Goal: Task Accomplishment & Management: Complete application form

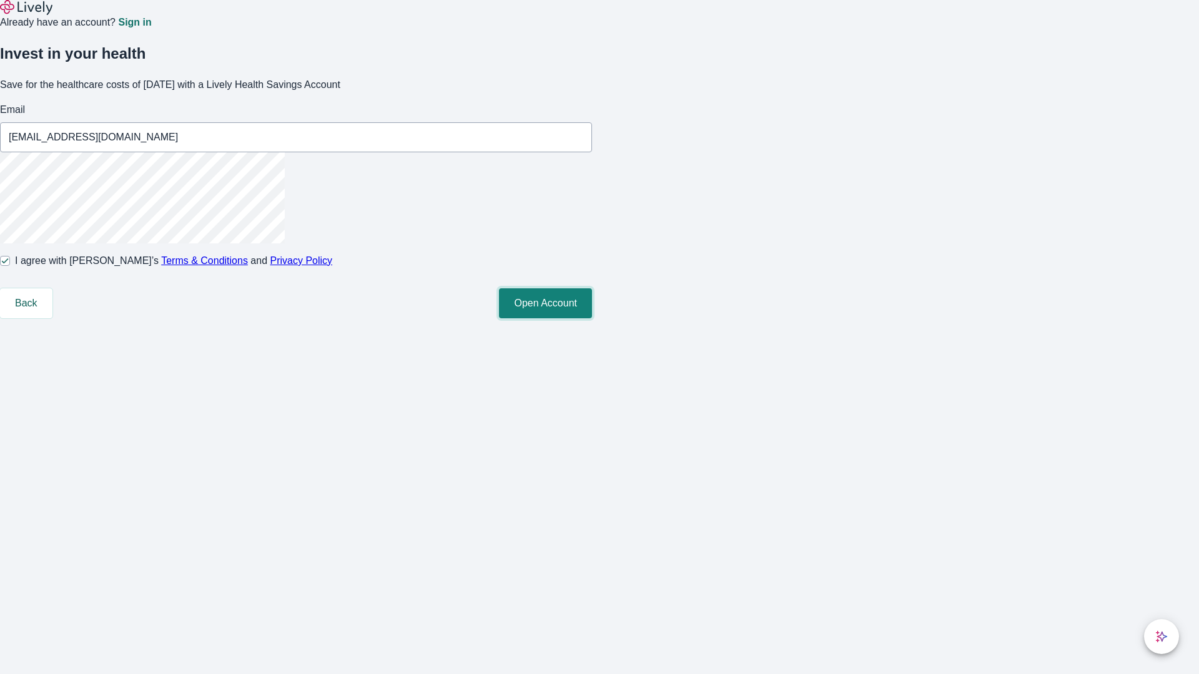
click at [592, 318] on button "Open Account" at bounding box center [545, 303] width 93 height 30
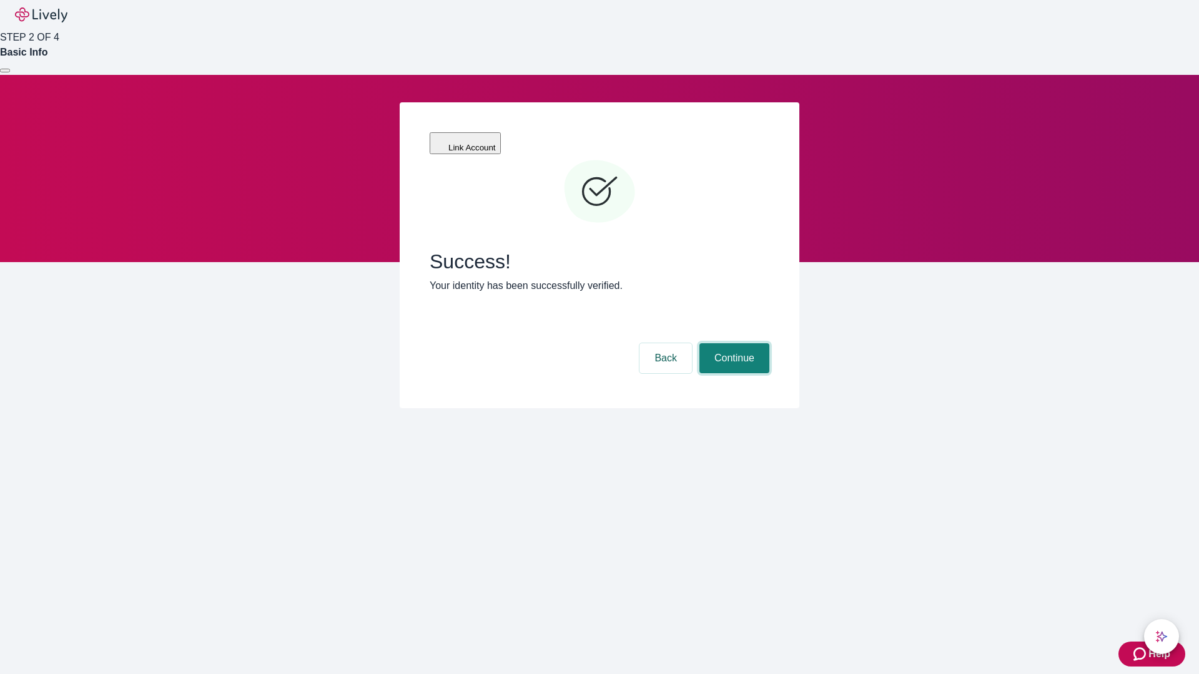
click at [732, 343] on button "Continue" at bounding box center [734, 358] width 70 height 30
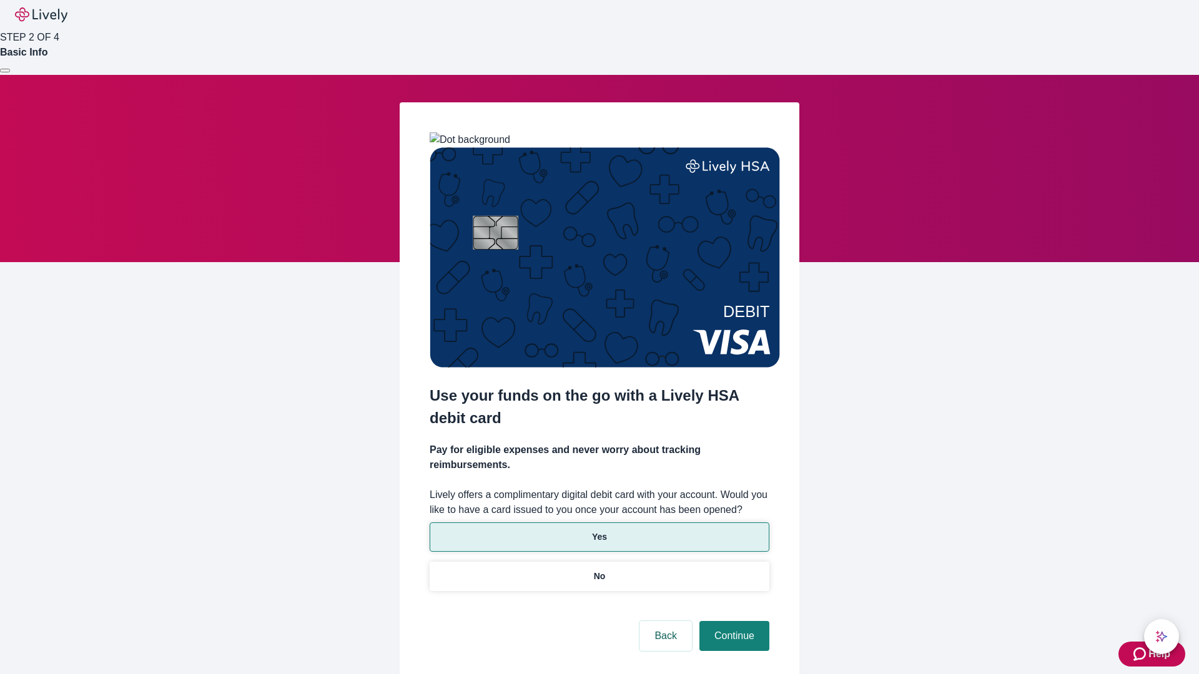
click at [599, 531] on p "Yes" at bounding box center [599, 537] width 15 height 13
click at [732, 621] on button "Continue" at bounding box center [734, 636] width 70 height 30
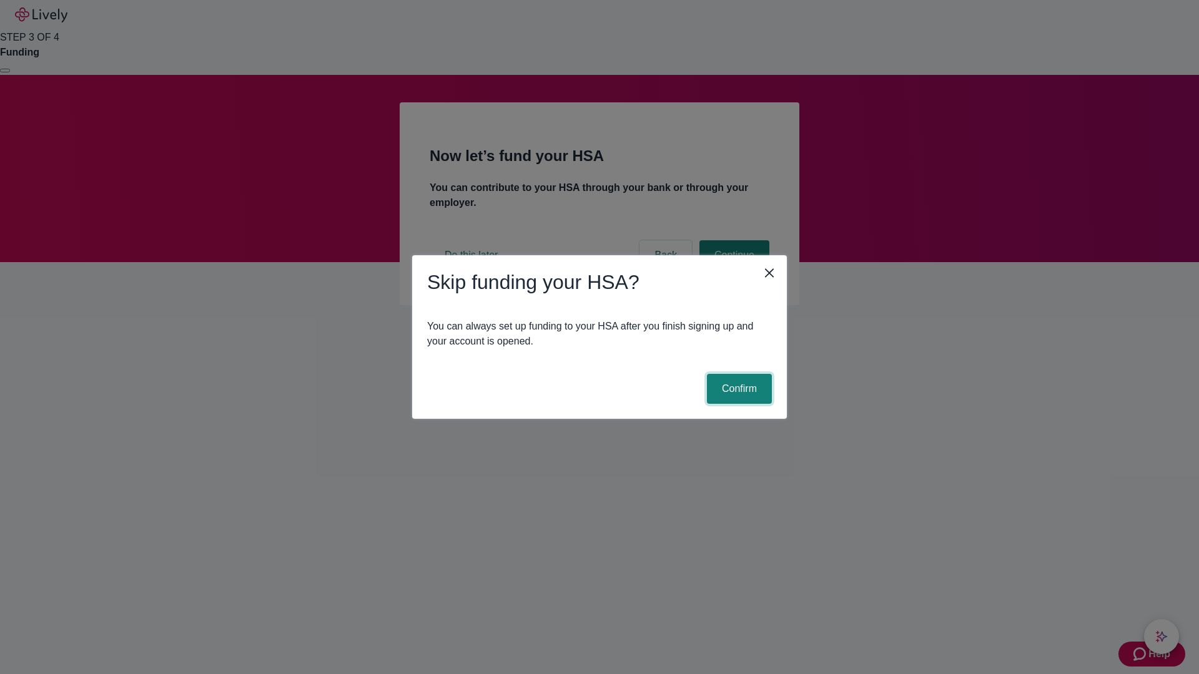
click at [737, 389] on button "Confirm" at bounding box center [739, 389] width 65 height 30
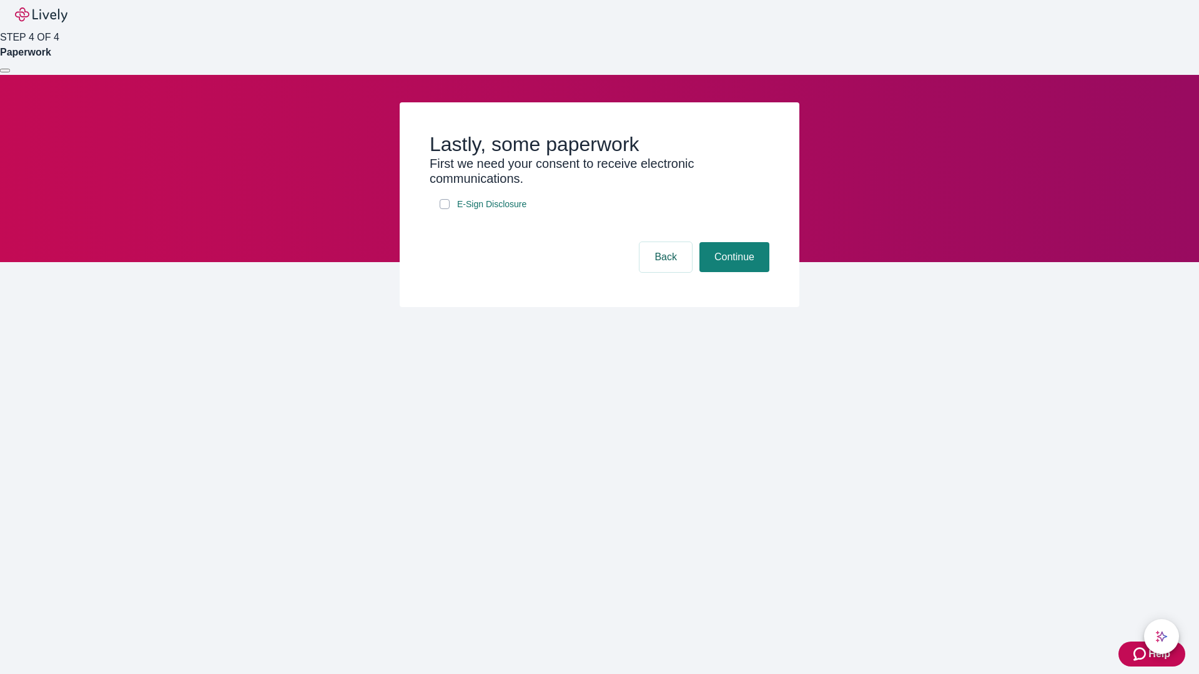
click at [444, 209] on input "E-Sign Disclosure" at bounding box center [444, 204] width 10 height 10
checkbox input "true"
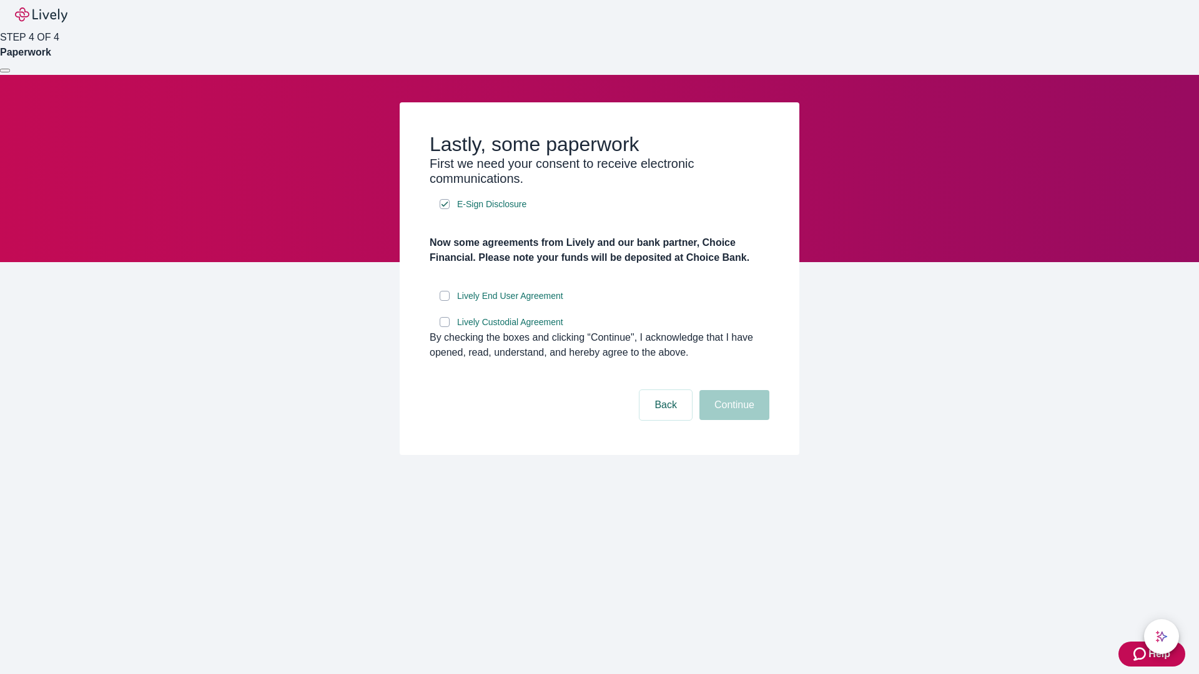
click at [444, 301] on input "Lively End User Agreement" at bounding box center [444, 296] width 10 height 10
checkbox input "true"
click at [444, 327] on input "Lively Custodial Agreement" at bounding box center [444, 322] width 10 height 10
checkbox input "true"
click at [732, 420] on button "Continue" at bounding box center [734, 405] width 70 height 30
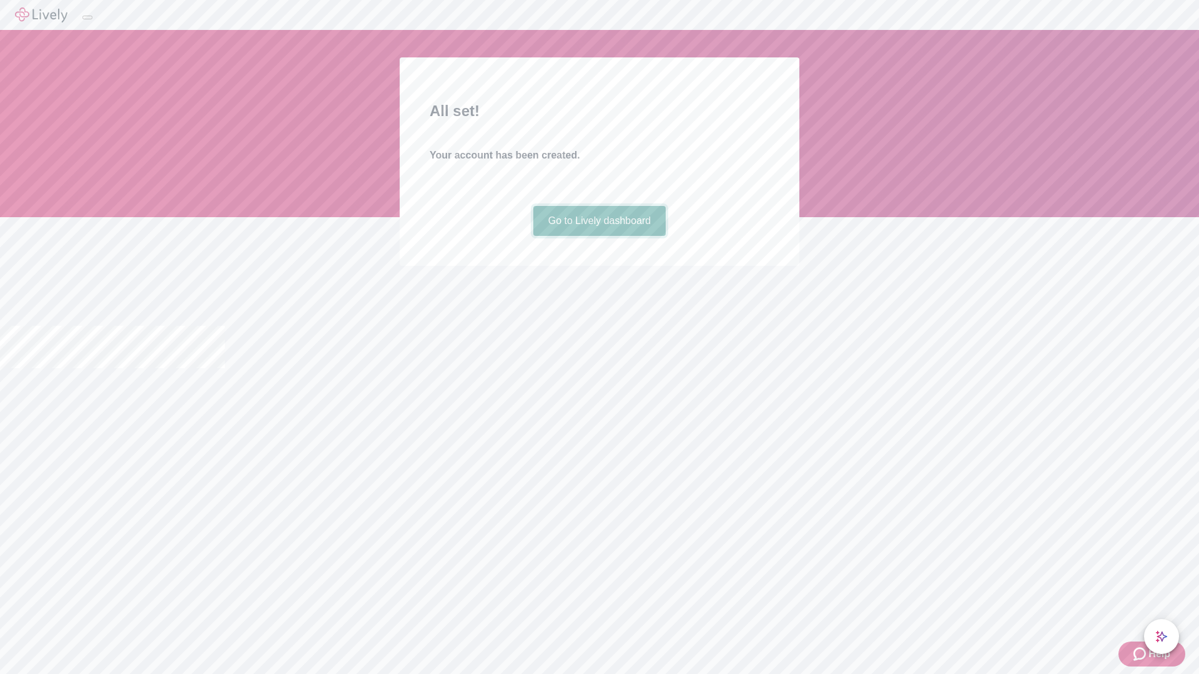
click at [599, 236] on link "Go to Lively dashboard" at bounding box center [599, 221] width 133 height 30
